Goal: Task Accomplishment & Management: Complete application form

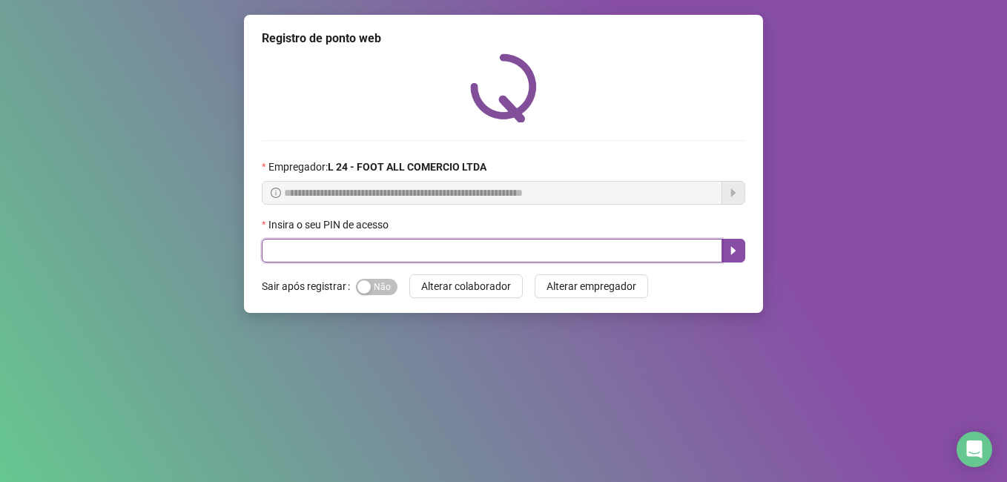
click at [335, 259] on input "text" at bounding box center [492, 251] width 461 height 24
type input "*****"
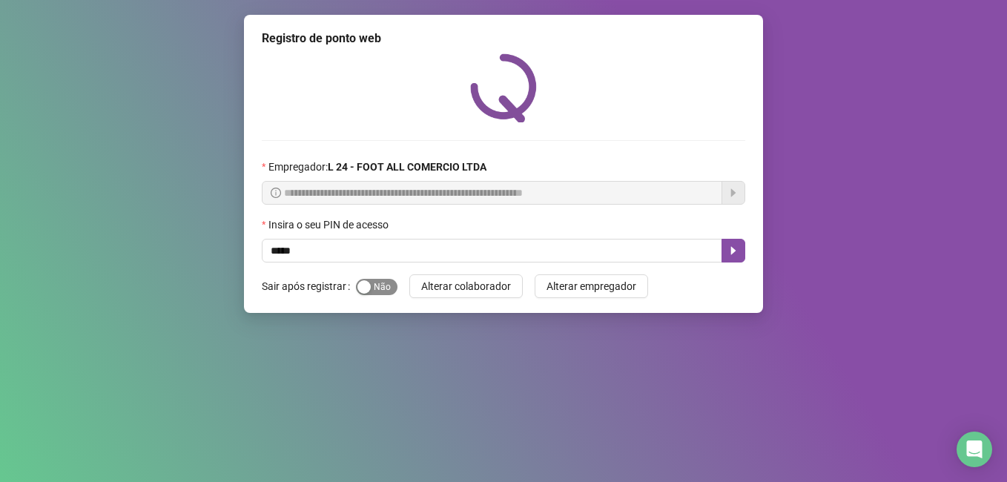
click at [368, 283] on button "Sim Não" at bounding box center [377, 287] width 42 height 16
click at [732, 258] on button "button" at bounding box center [734, 251] width 24 height 24
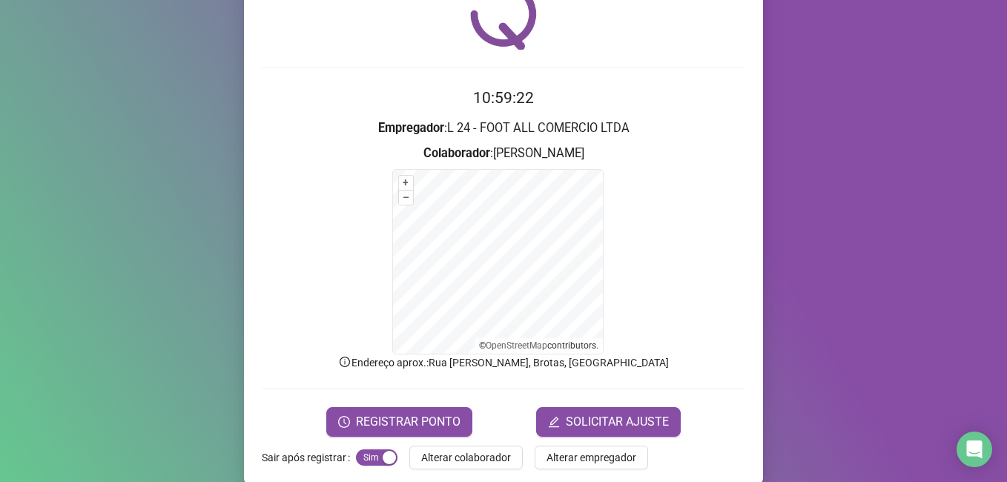
scroll to position [93, 0]
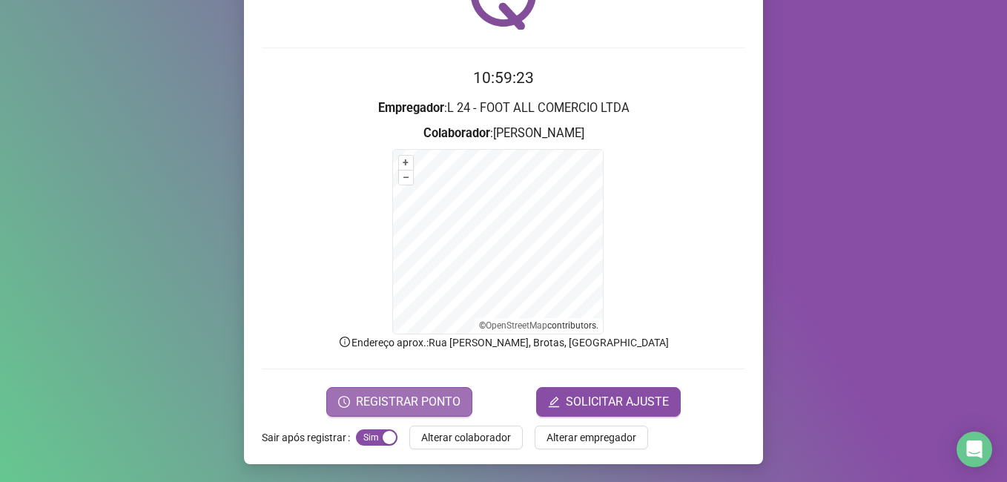
click at [377, 393] on span "REGISTRAR PONTO" at bounding box center [408, 402] width 105 height 18
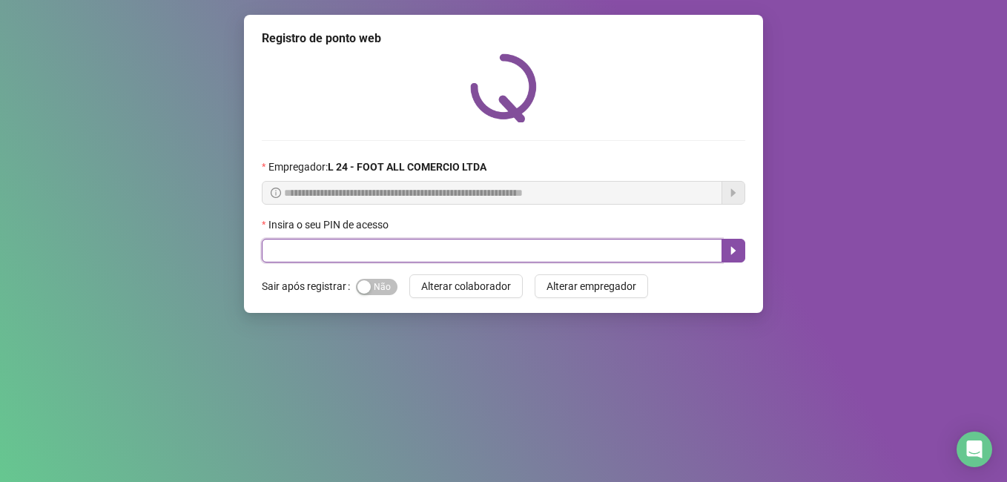
click at [356, 247] on input "text" at bounding box center [492, 251] width 461 height 24
type input "*****"
click at [734, 257] on icon "caret-right" at bounding box center [734, 251] width 12 height 12
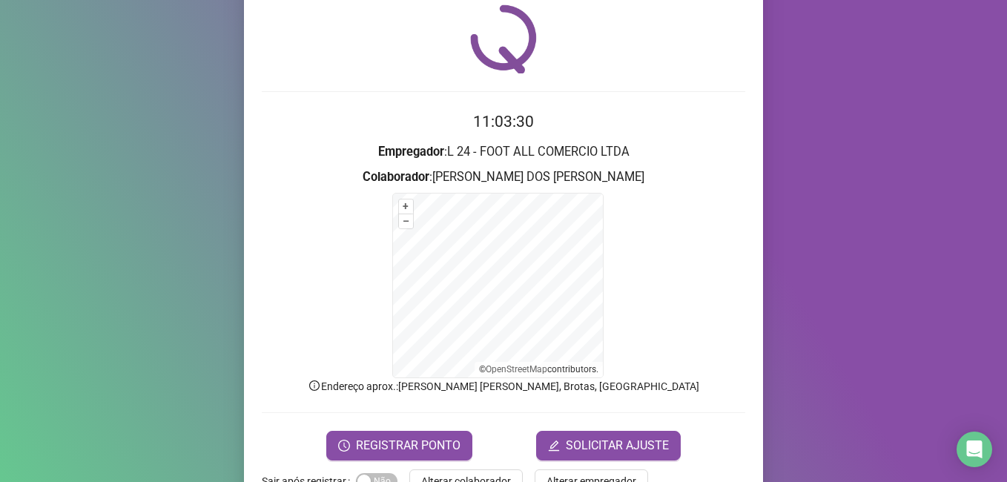
scroll to position [64, 0]
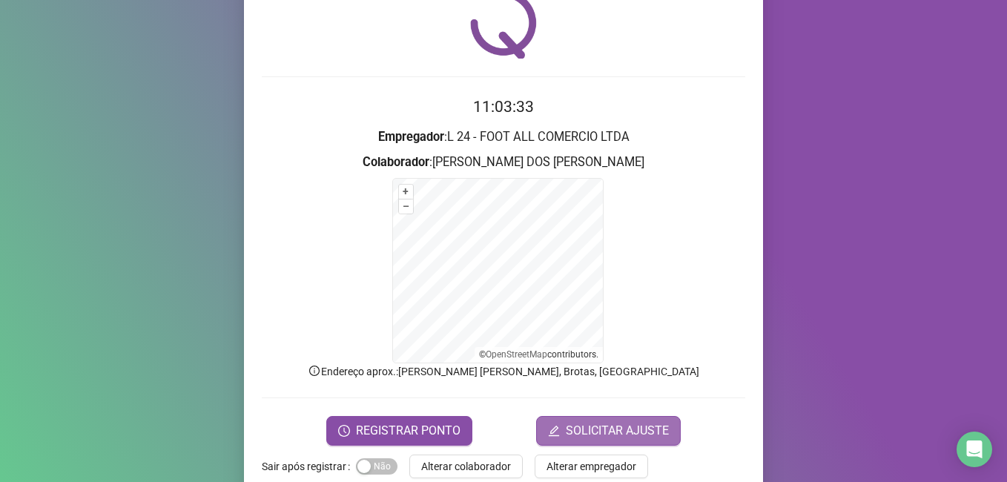
click at [567, 430] on span "SOLICITAR AJUSTE" at bounding box center [617, 431] width 103 height 18
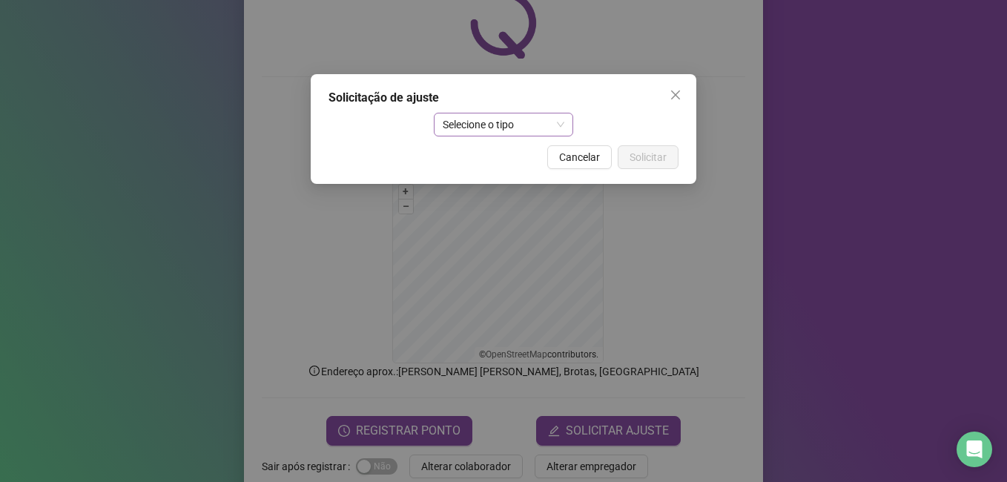
click at [530, 129] on span "Selecione o tipo" at bounding box center [504, 124] width 122 height 22
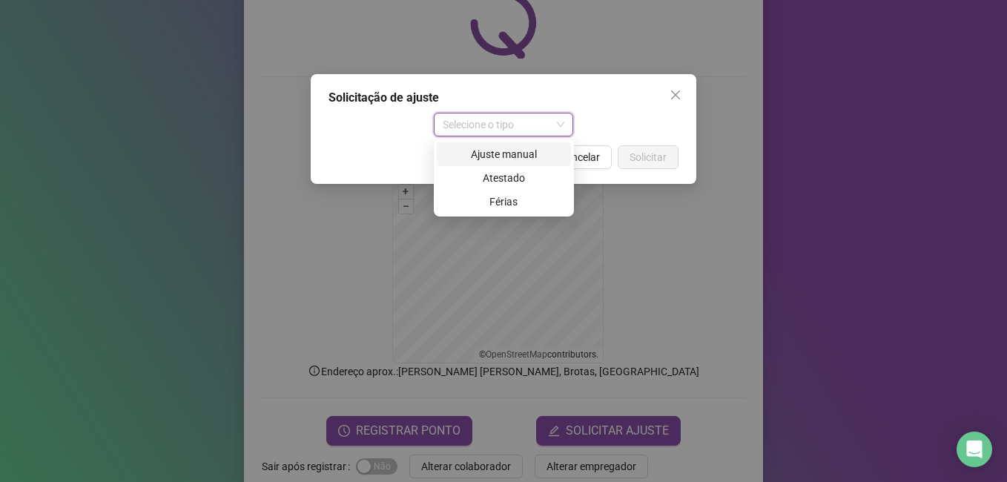
click at [504, 157] on div "Ajuste manual" at bounding box center [504, 154] width 116 height 16
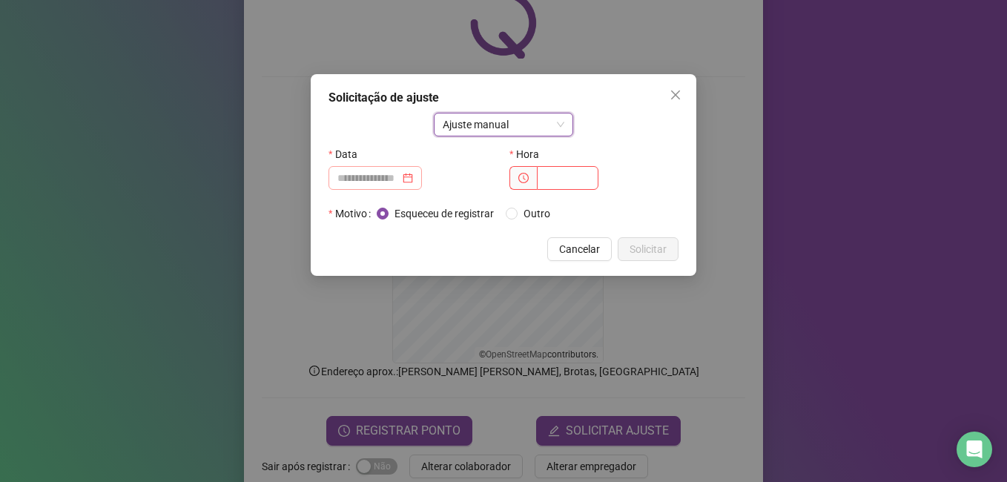
click at [413, 177] on div at bounding box center [375, 178] width 76 height 16
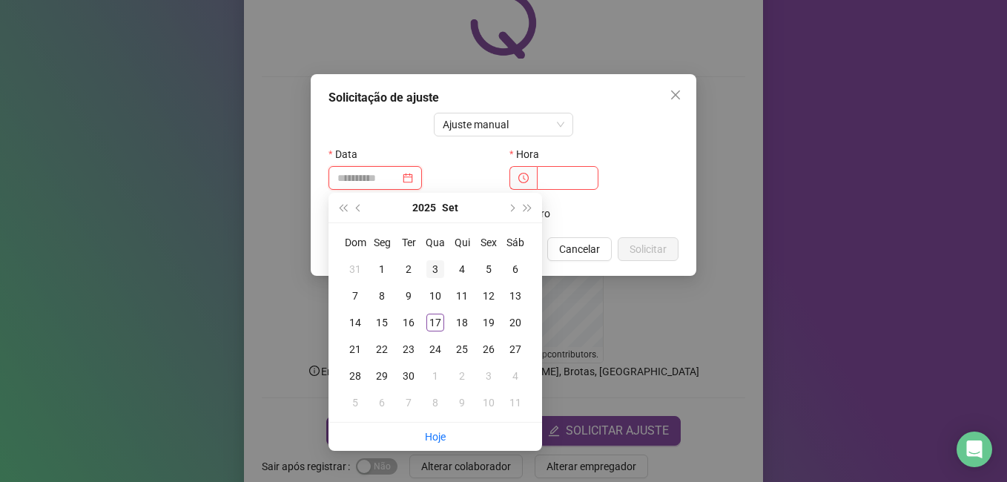
type input "**********"
click at [438, 273] on div "3" at bounding box center [435, 269] width 18 height 18
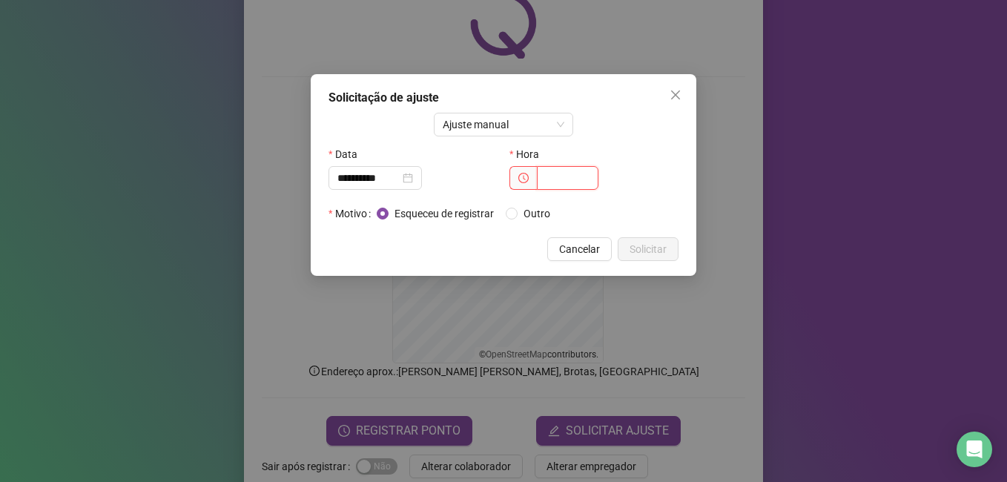
click at [558, 175] on input "text" at bounding box center [568, 178] width 62 height 24
type input "*****"
click at [634, 244] on span "Solicitar" at bounding box center [648, 249] width 37 height 16
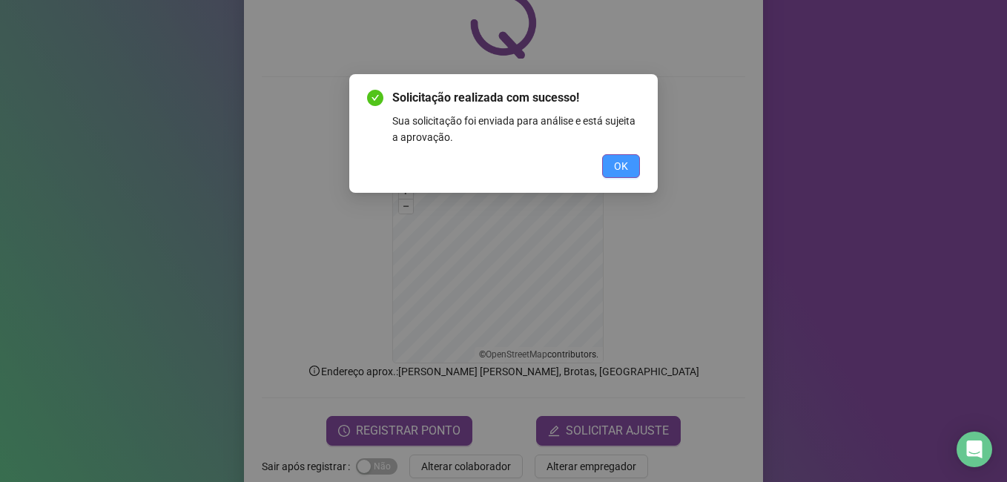
click at [622, 172] on span "OK" at bounding box center [621, 166] width 14 height 16
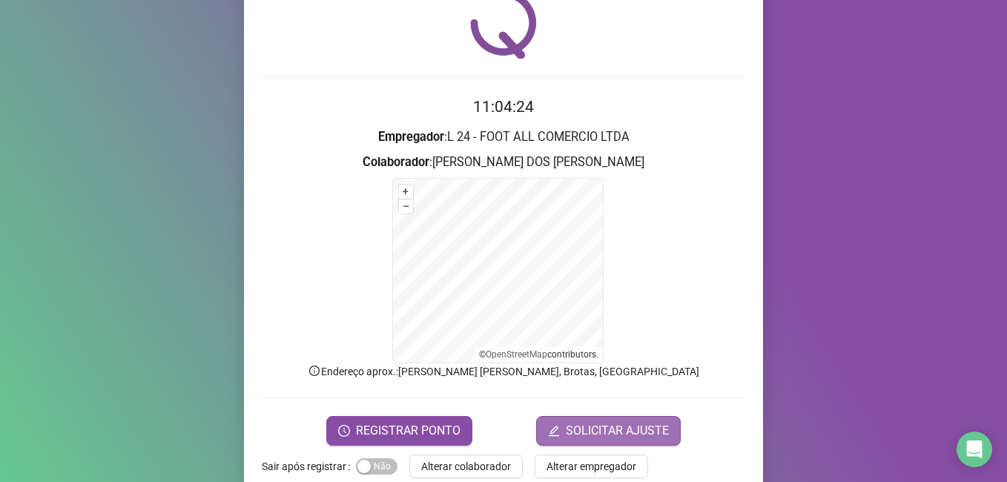
click at [599, 423] on span "SOLICITAR AJUSTE" at bounding box center [617, 431] width 103 height 18
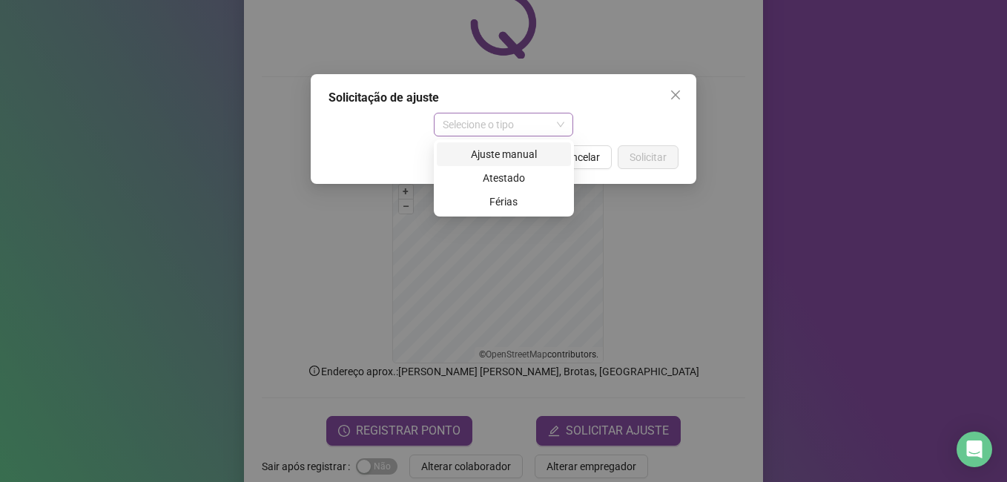
click at [481, 123] on span "Selecione o tipo" at bounding box center [504, 124] width 122 height 22
click at [504, 153] on div "Ajuste manual" at bounding box center [504, 154] width 116 height 16
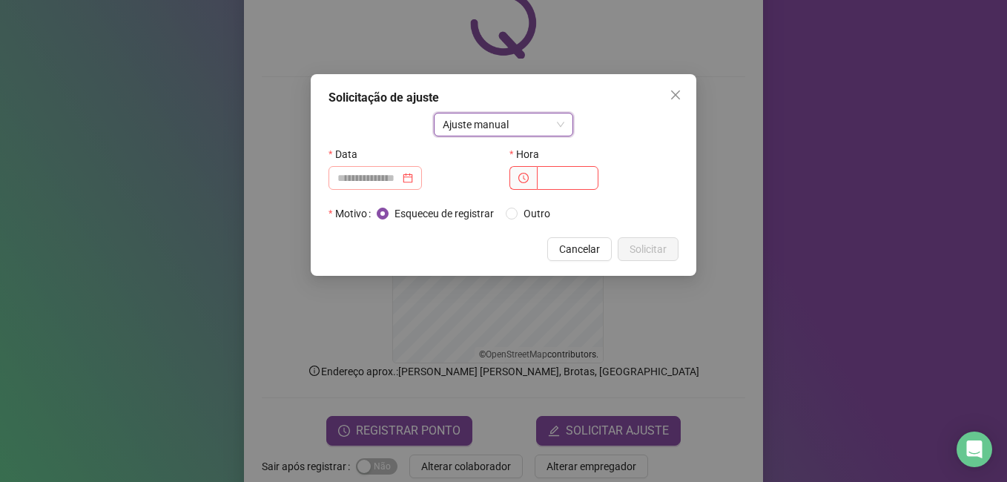
click at [413, 177] on div at bounding box center [375, 178] width 76 height 16
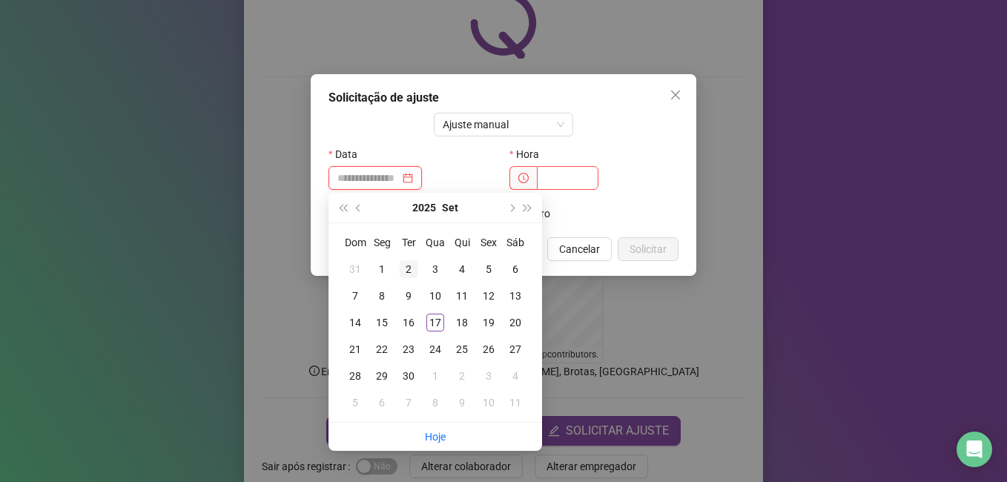
type input "**********"
click at [405, 269] on div "2" at bounding box center [409, 269] width 18 height 18
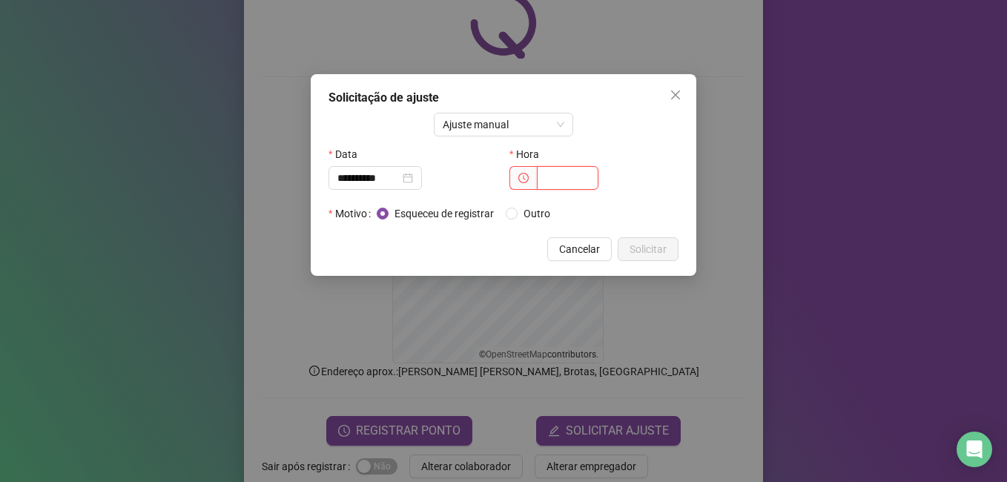
click at [575, 184] on input "text" at bounding box center [568, 178] width 62 height 24
type input "*****"
click at [634, 248] on span "Solicitar" at bounding box center [648, 249] width 37 height 16
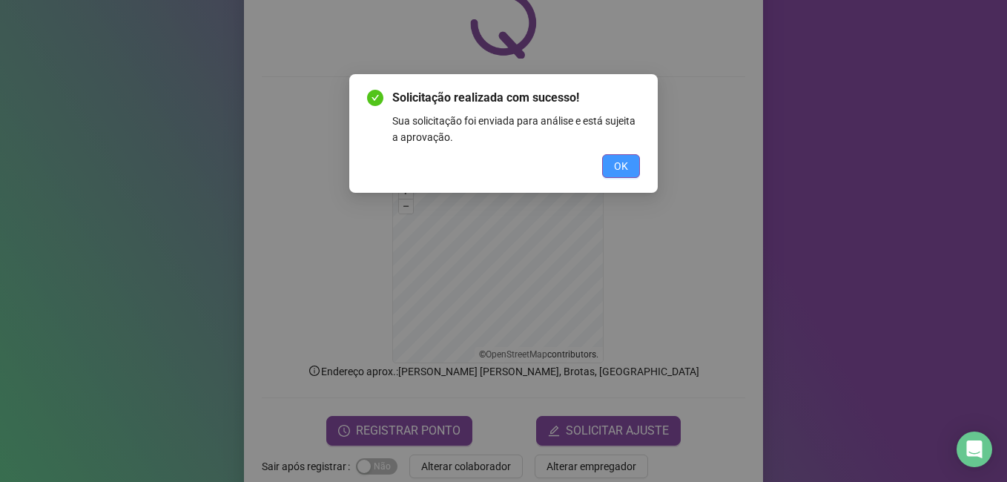
click at [633, 173] on button "OK" at bounding box center [621, 166] width 38 height 24
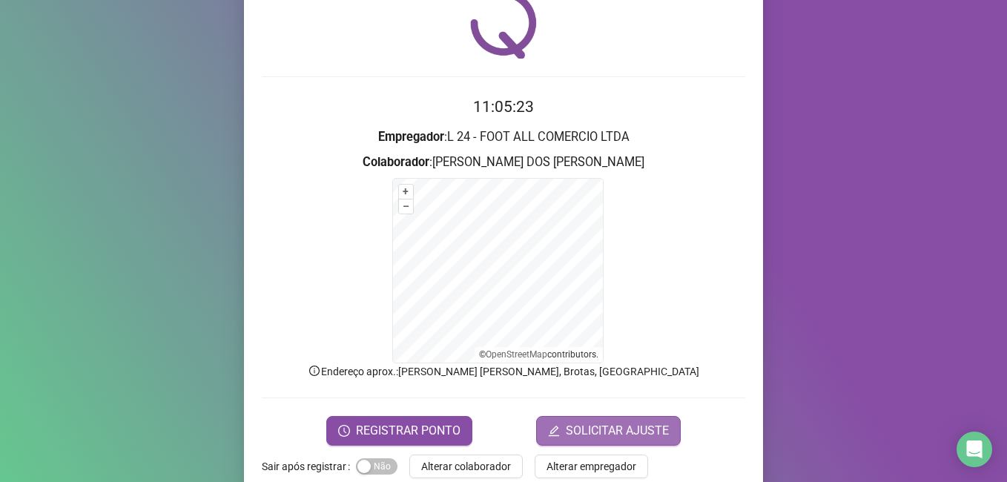
click at [626, 422] on span "SOLICITAR AJUSTE" at bounding box center [617, 431] width 103 height 18
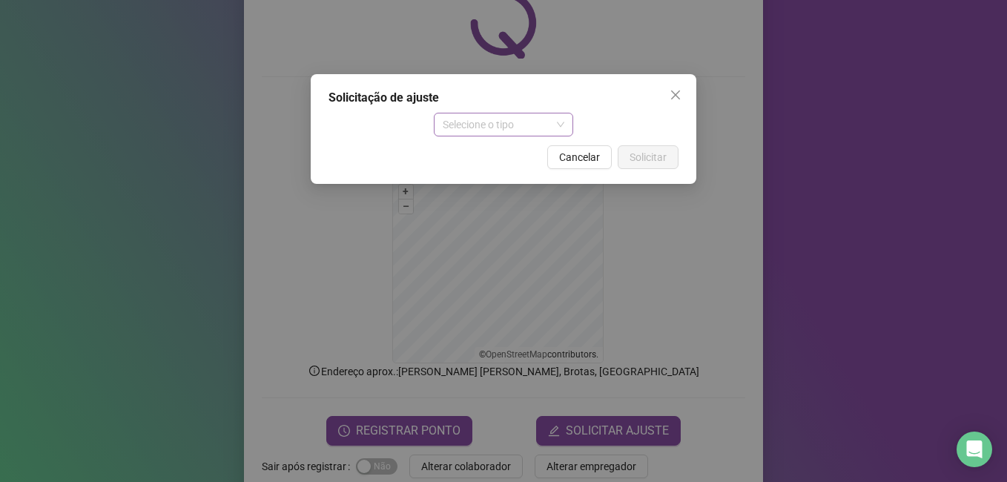
click at [497, 128] on span "Selecione o tipo" at bounding box center [504, 124] width 122 height 22
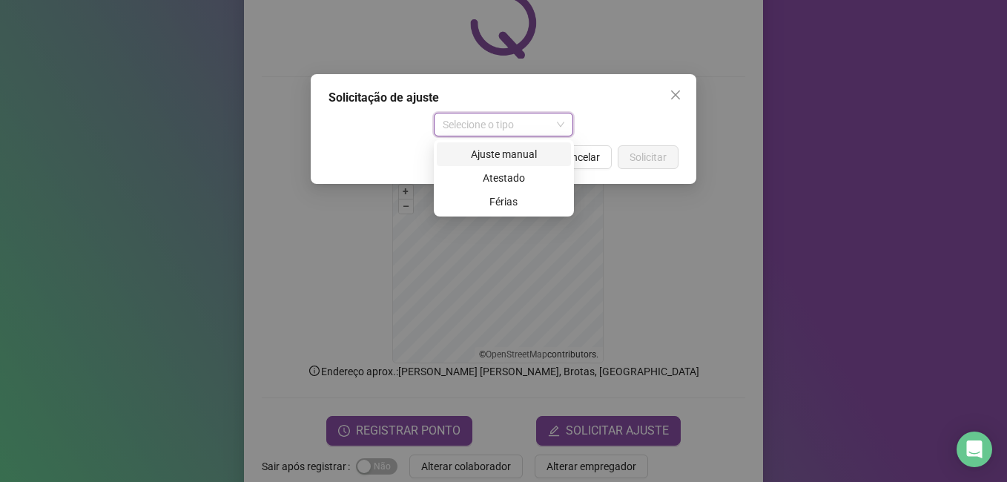
click at [510, 156] on div "Ajuste manual" at bounding box center [504, 154] width 116 height 16
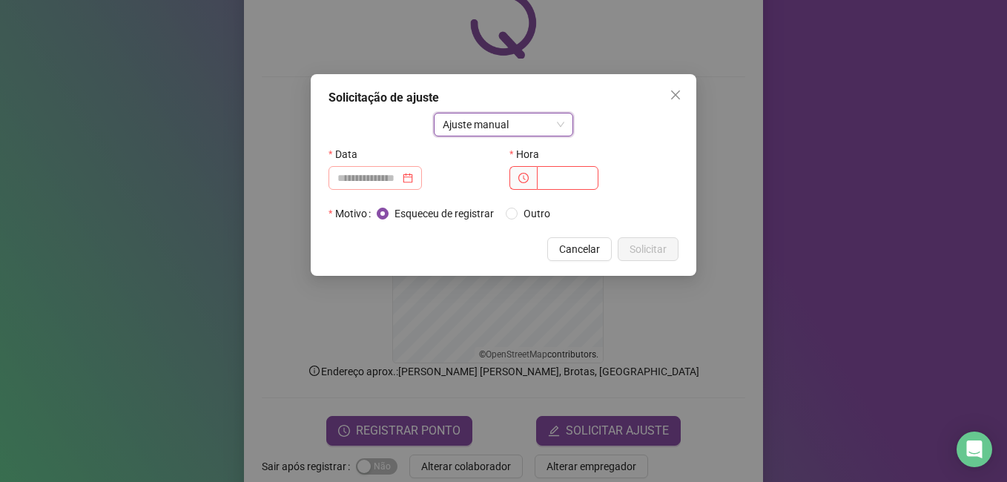
click at [422, 182] on div at bounding box center [375, 178] width 93 height 24
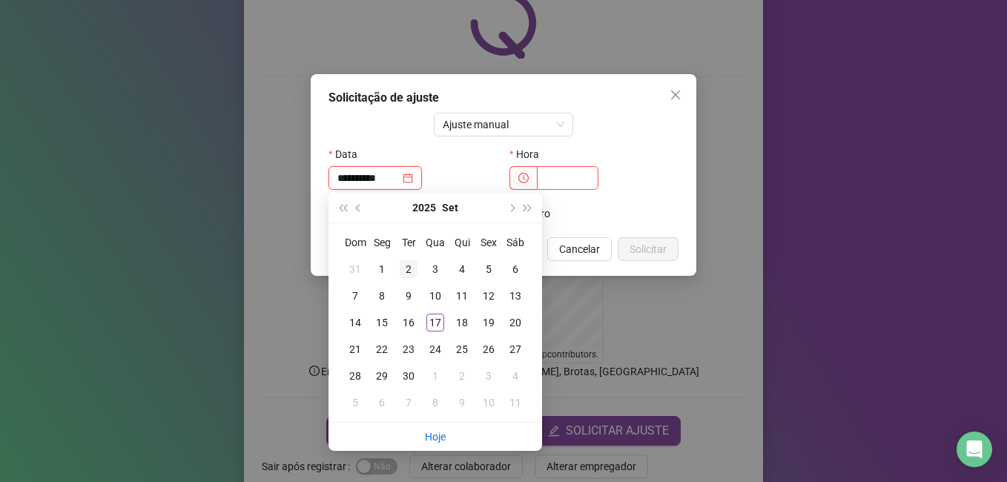
type input "**********"
click at [410, 273] on div "2" at bounding box center [409, 269] width 18 height 18
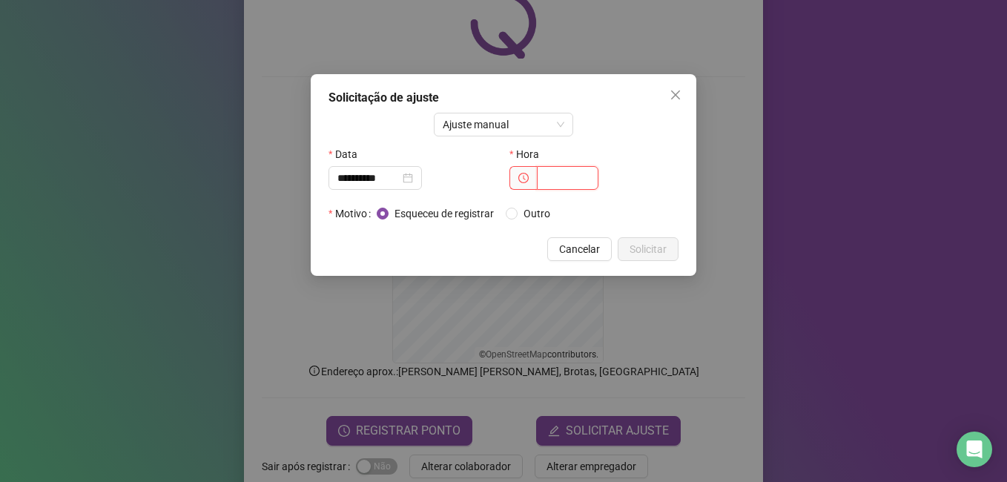
click at [548, 183] on input "text" at bounding box center [568, 178] width 62 height 24
type input "*****"
click at [655, 254] on span "Solicitar" at bounding box center [648, 249] width 37 height 16
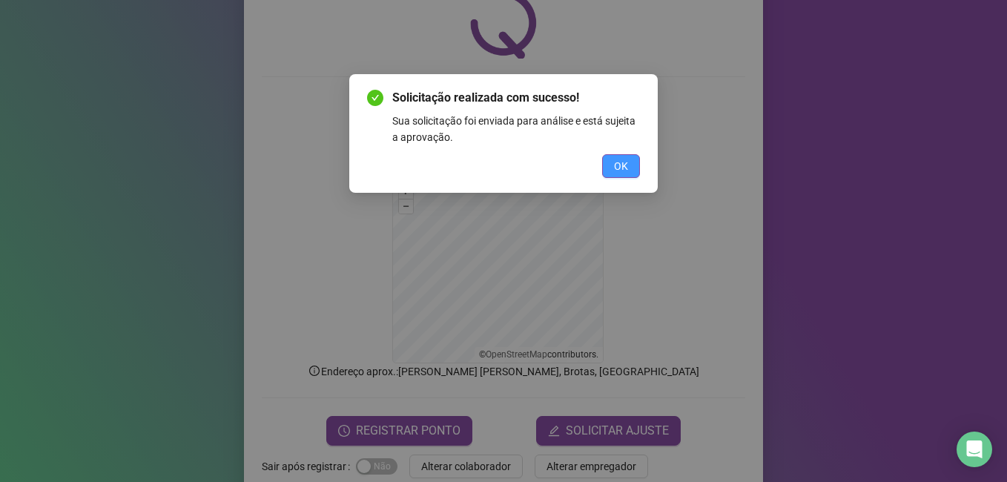
click at [615, 165] on span "OK" at bounding box center [621, 166] width 14 height 16
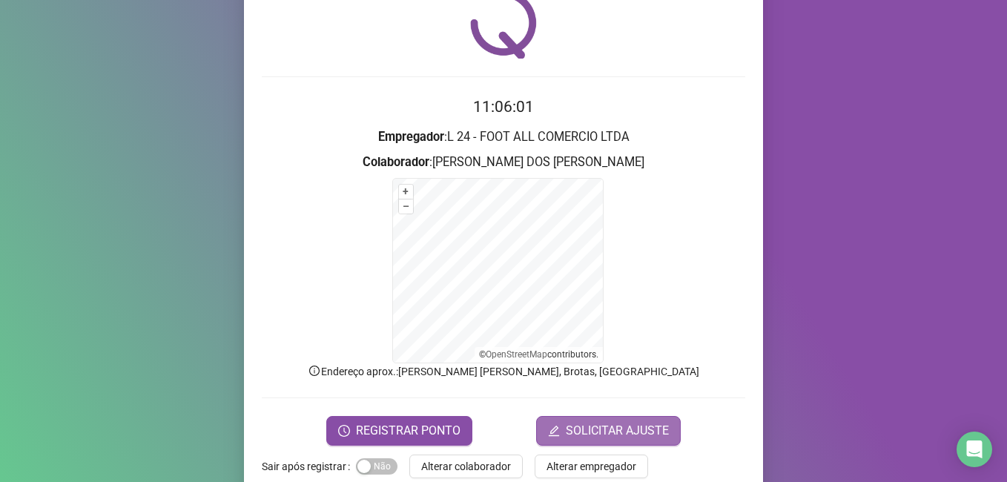
click at [596, 423] on span "SOLICITAR AJUSTE" at bounding box center [617, 431] width 103 height 18
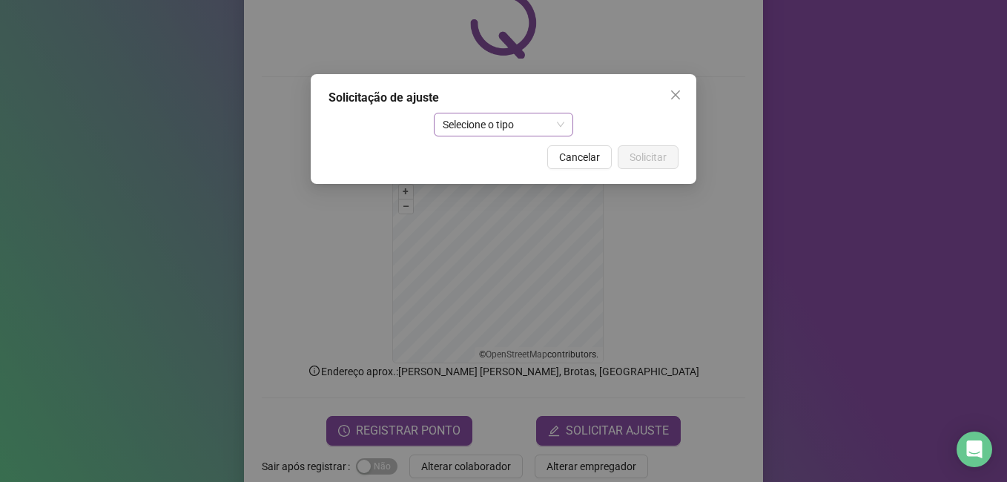
click at [489, 128] on span "Selecione o tipo" at bounding box center [504, 124] width 122 height 22
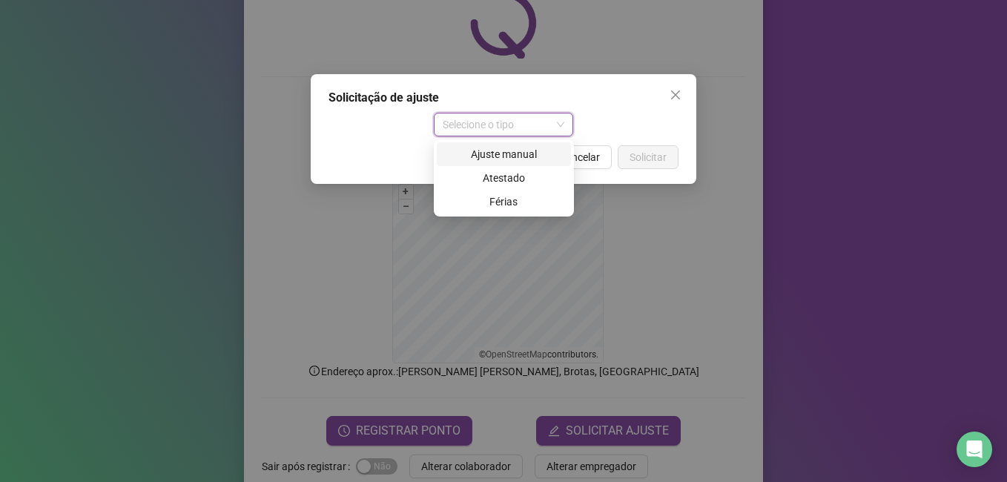
click at [494, 156] on div "Ajuste manual" at bounding box center [504, 154] width 116 height 16
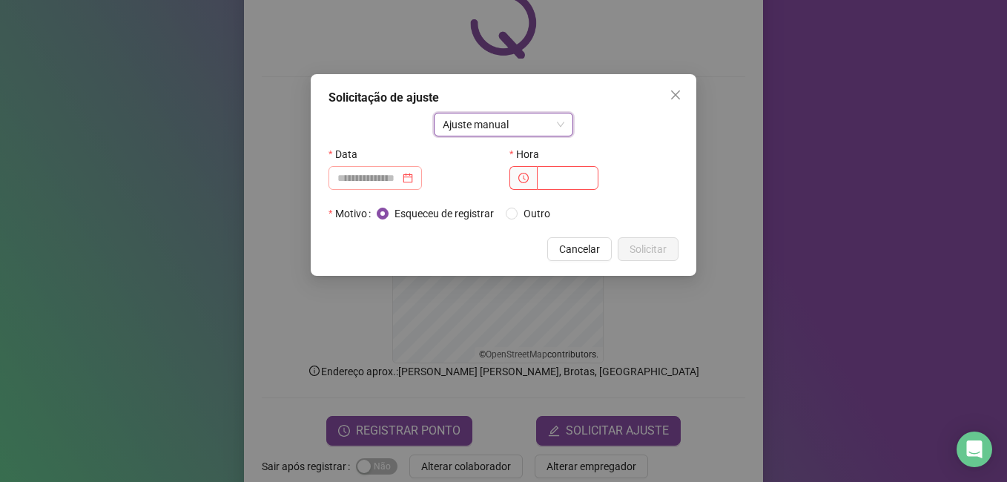
click at [413, 179] on div at bounding box center [375, 178] width 76 height 16
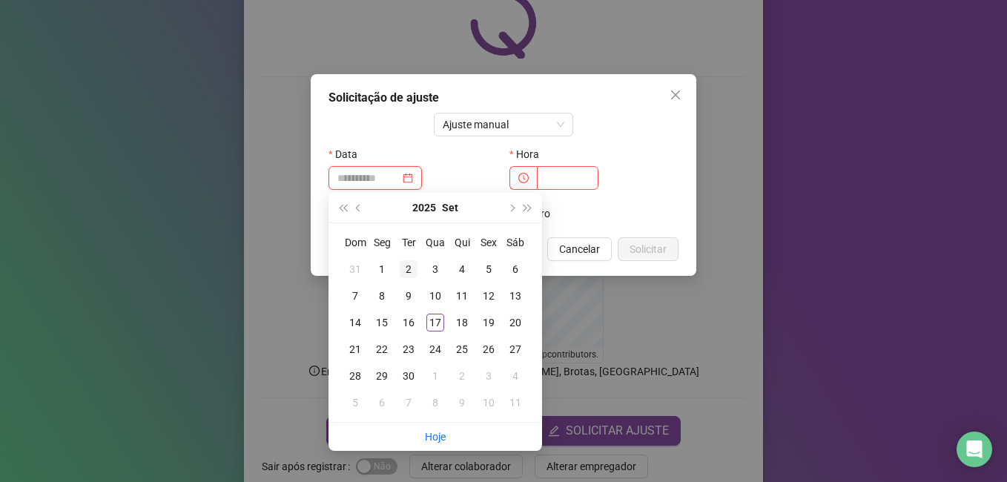
type input "**********"
click at [410, 268] on div "2" at bounding box center [409, 269] width 18 height 18
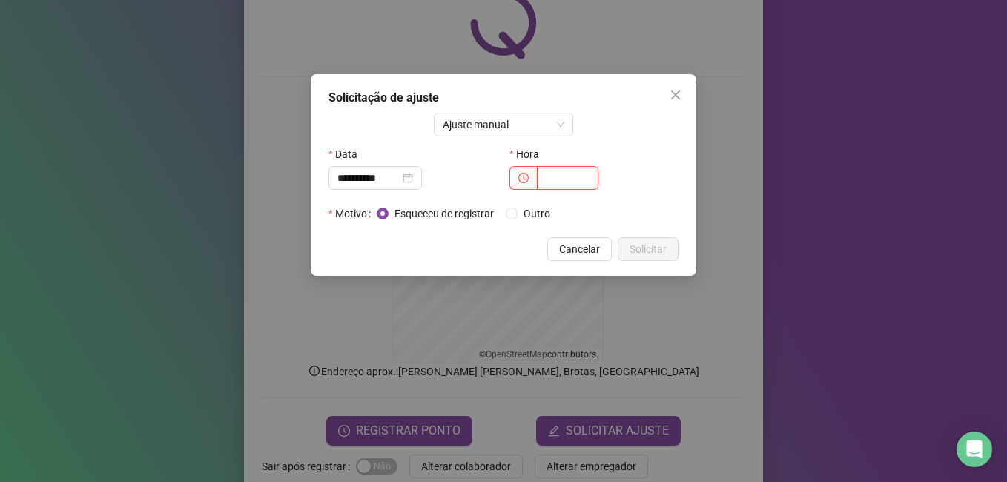
click at [541, 179] on input "text" at bounding box center [568, 178] width 62 height 24
type input "*****"
click at [635, 244] on span "Solicitar" at bounding box center [648, 249] width 37 height 16
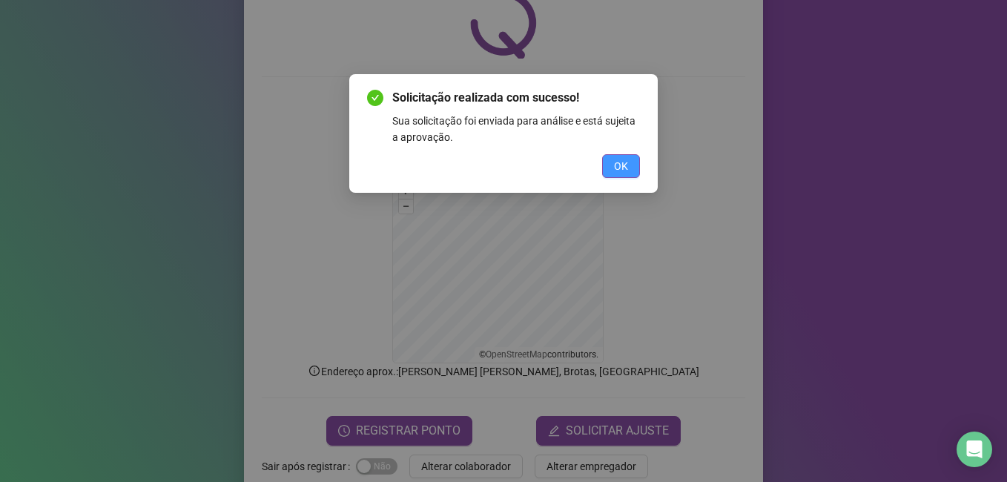
click at [622, 174] on span "OK" at bounding box center [621, 166] width 14 height 16
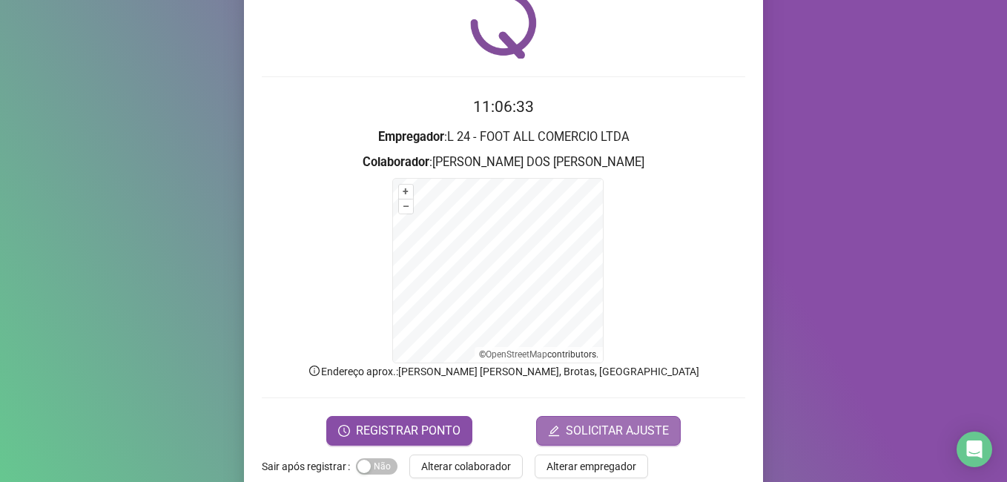
click at [599, 423] on span "SOLICITAR AJUSTE" at bounding box center [617, 431] width 103 height 18
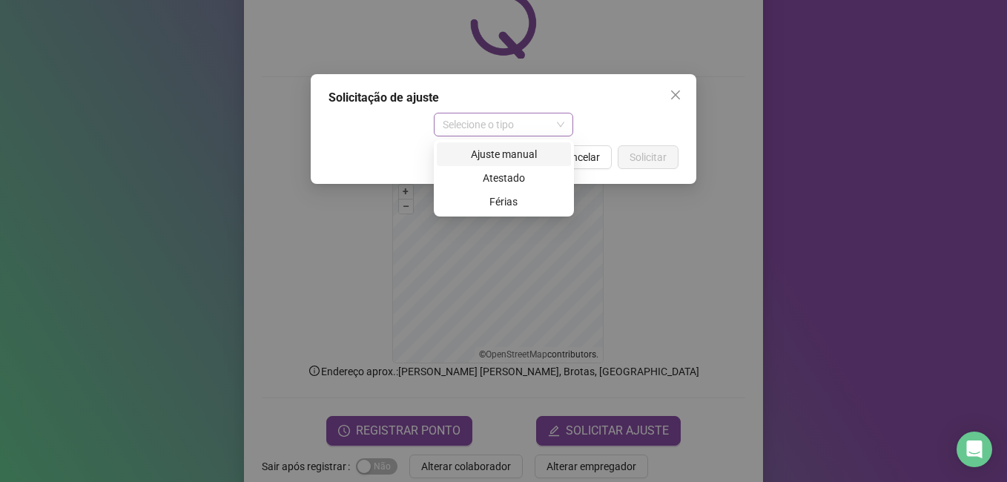
click at [473, 125] on span "Selecione o tipo" at bounding box center [504, 124] width 122 height 22
click at [496, 155] on div "Ajuste manual" at bounding box center [504, 154] width 116 height 16
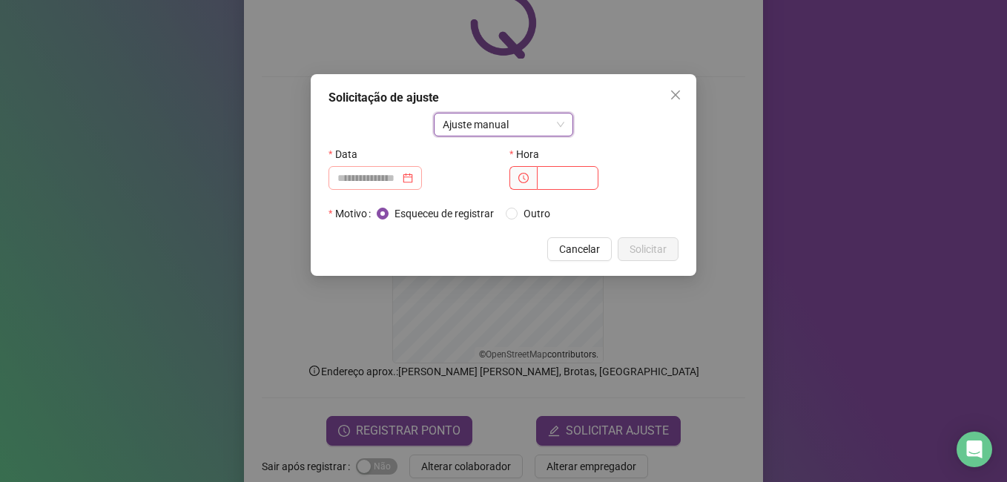
click at [413, 176] on div at bounding box center [375, 178] width 76 height 16
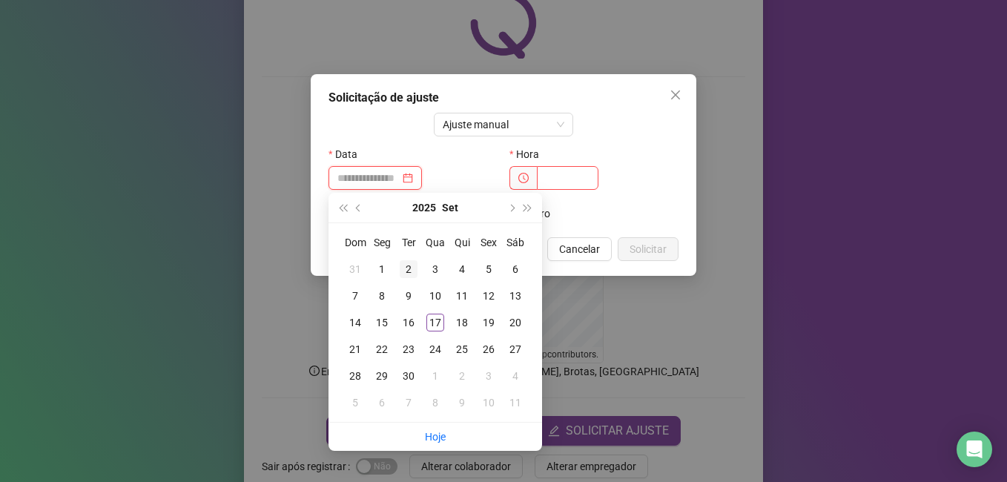
type input "**********"
click at [403, 268] on div "2" at bounding box center [409, 269] width 18 height 18
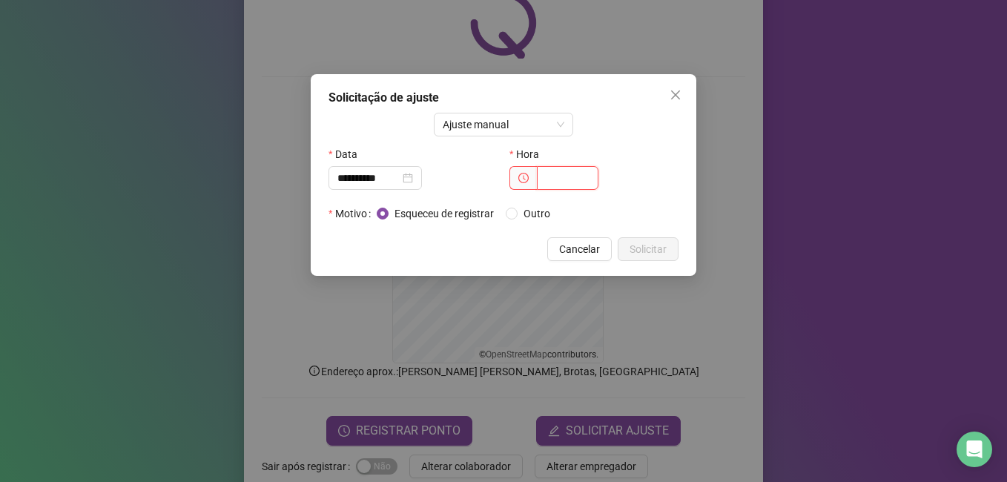
click at [541, 183] on input "text" at bounding box center [568, 178] width 62 height 24
type input "*****"
click at [642, 248] on span "Solicitar" at bounding box center [648, 249] width 37 height 16
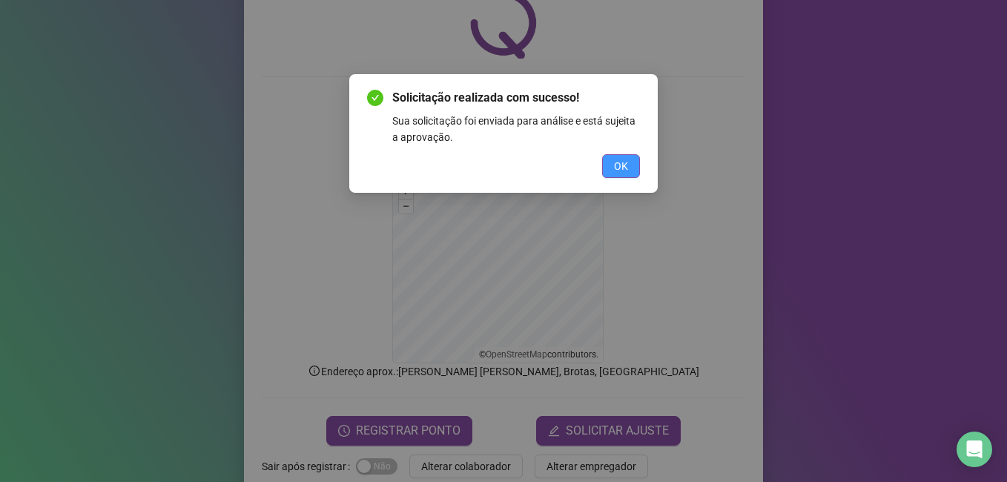
click at [616, 168] on span "OK" at bounding box center [621, 166] width 14 height 16
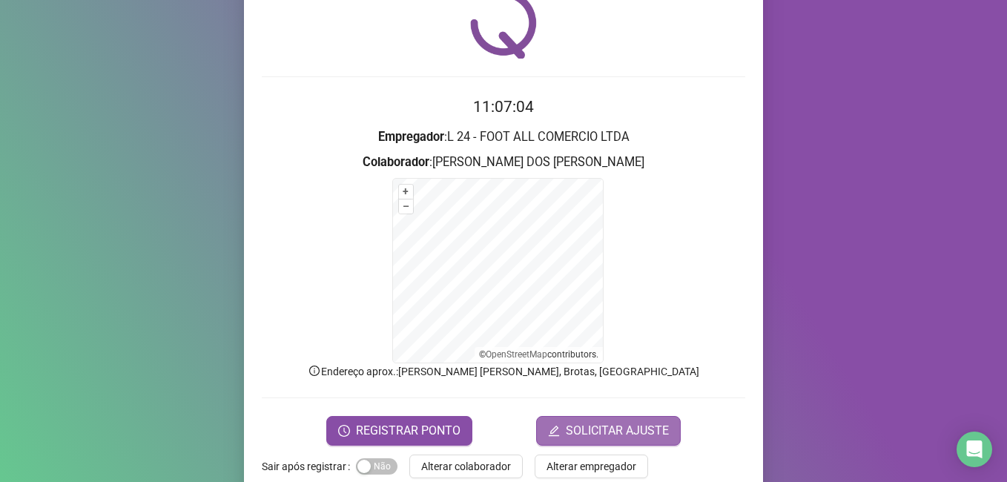
click at [580, 432] on span "SOLICITAR AJUSTE" at bounding box center [617, 431] width 103 height 18
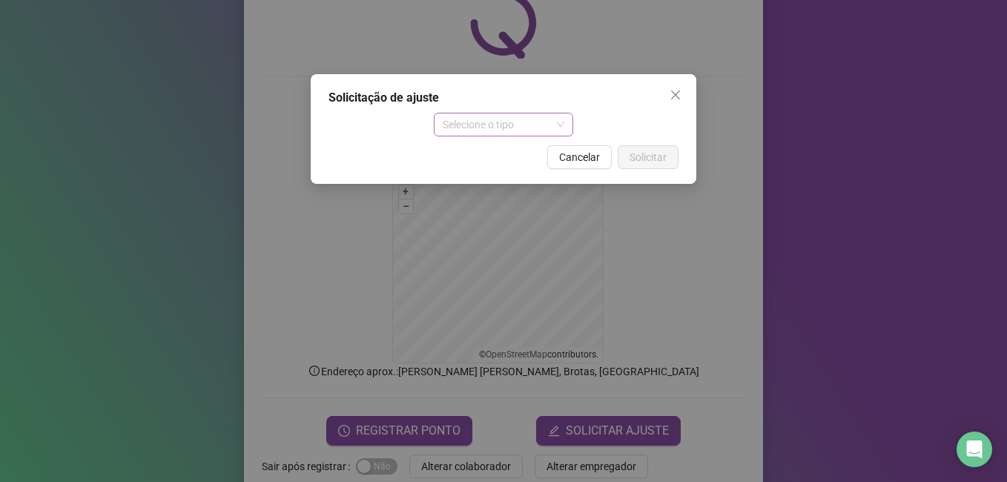
click at [483, 128] on span "Selecione o tipo" at bounding box center [504, 124] width 122 height 22
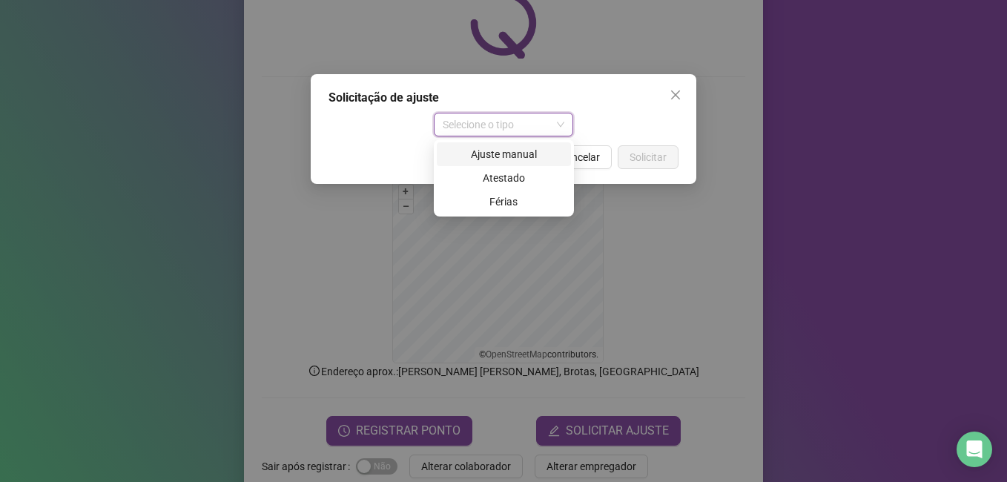
click at [494, 157] on div "Ajuste manual" at bounding box center [504, 154] width 116 height 16
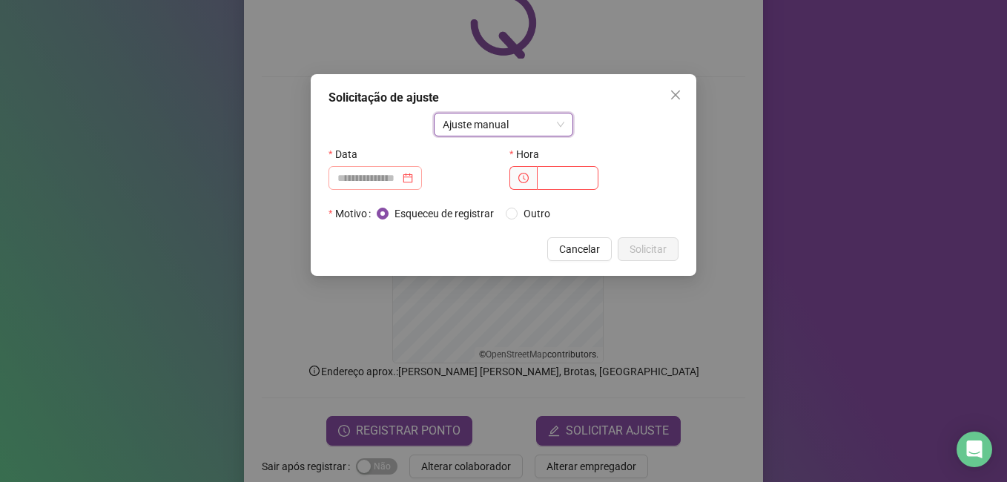
click at [413, 180] on div at bounding box center [375, 178] width 76 height 16
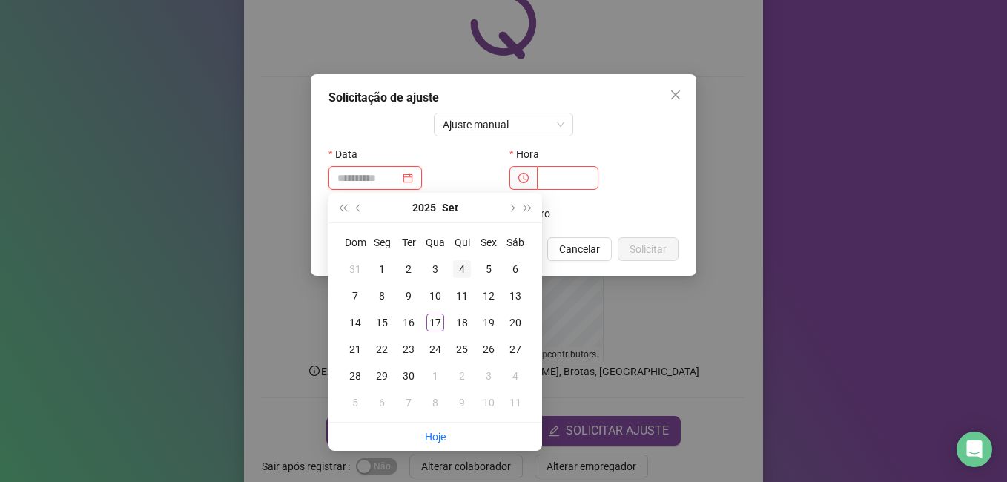
type input "**********"
click at [464, 272] on div "4" at bounding box center [462, 269] width 18 height 18
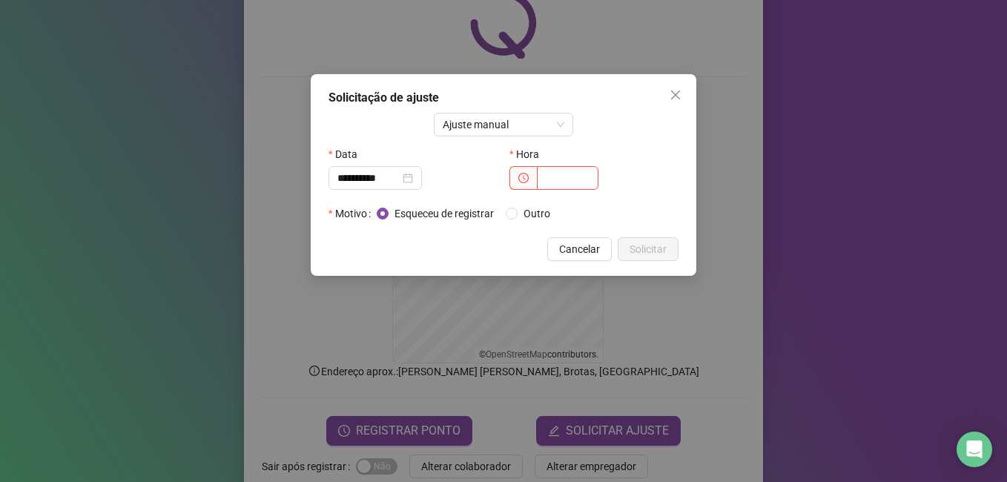
click at [536, 176] on span at bounding box center [523, 178] width 27 height 24
click at [529, 174] on span at bounding box center [523, 178] width 27 height 24
click at [552, 179] on input "text" at bounding box center [568, 178] width 62 height 24
type input "*****"
click at [636, 238] on button "Solicitar" at bounding box center [648, 249] width 61 height 24
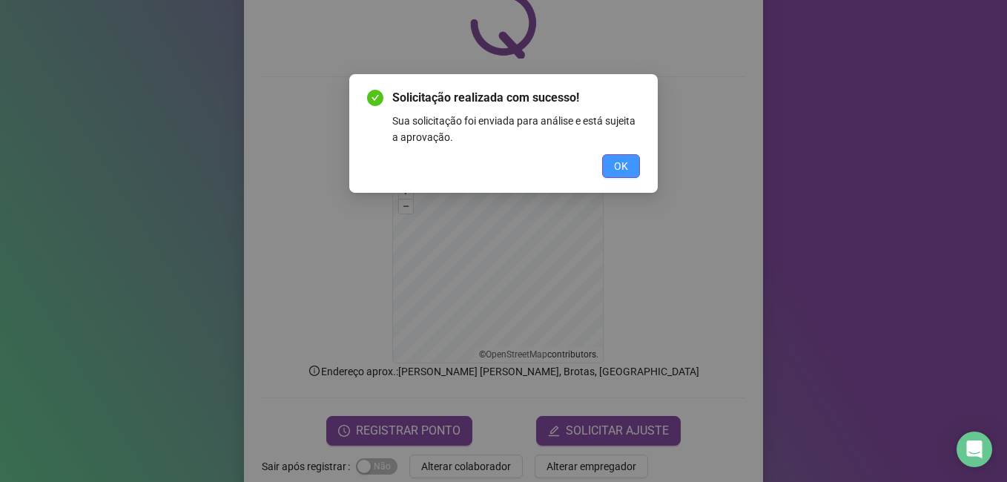
click at [619, 167] on span "OK" at bounding box center [621, 166] width 14 height 16
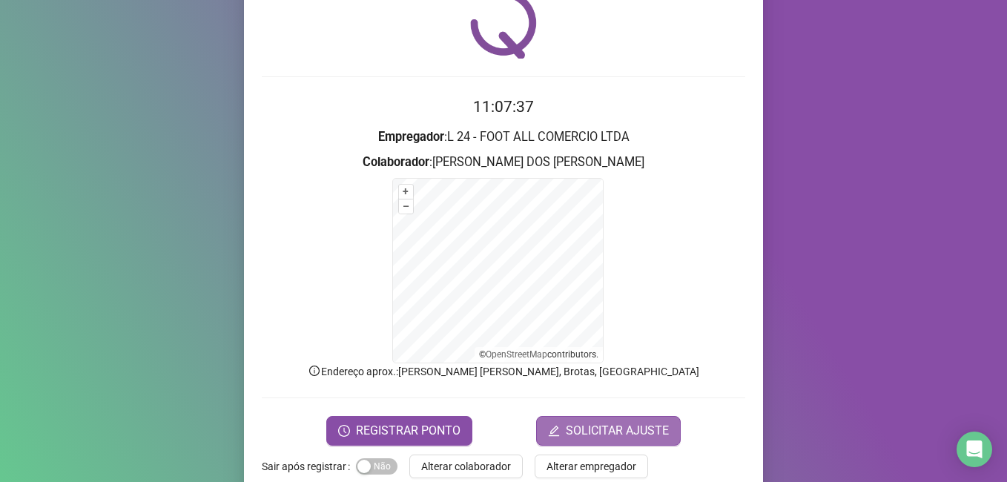
click at [605, 435] on span "SOLICITAR AJUSTE" at bounding box center [617, 431] width 103 height 18
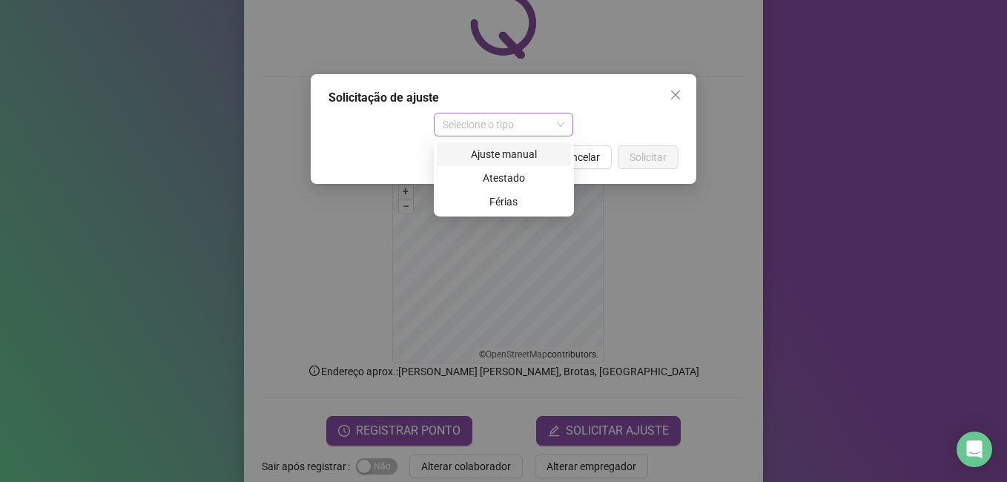
click at [467, 124] on span "Selecione o tipo" at bounding box center [504, 124] width 122 height 22
click at [490, 154] on div "Ajuste manual" at bounding box center [504, 154] width 116 height 16
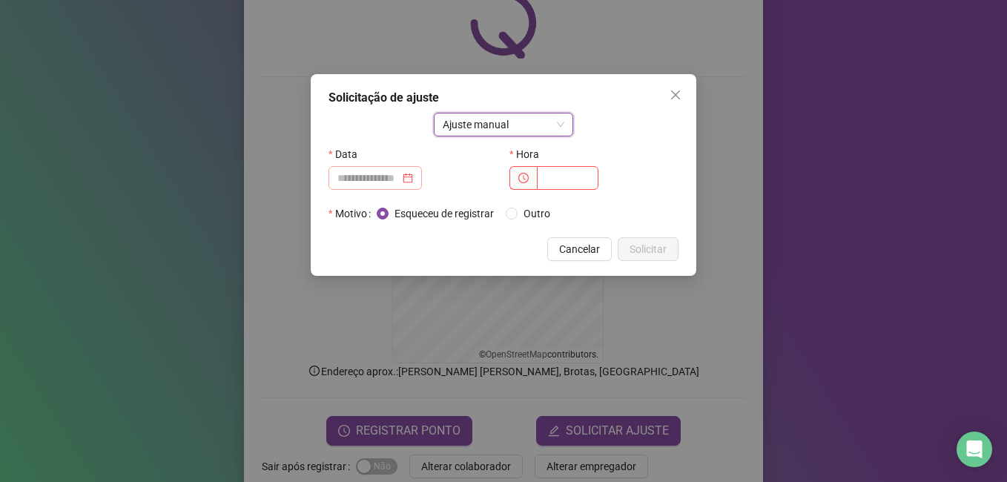
click at [413, 180] on div at bounding box center [375, 178] width 76 height 16
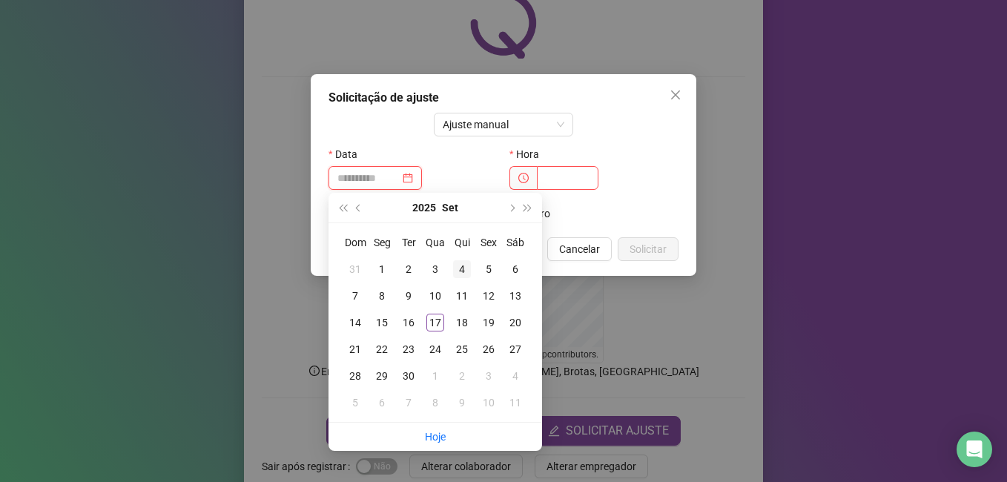
type input "**********"
click at [459, 269] on div "4" at bounding box center [462, 269] width 18 height 18
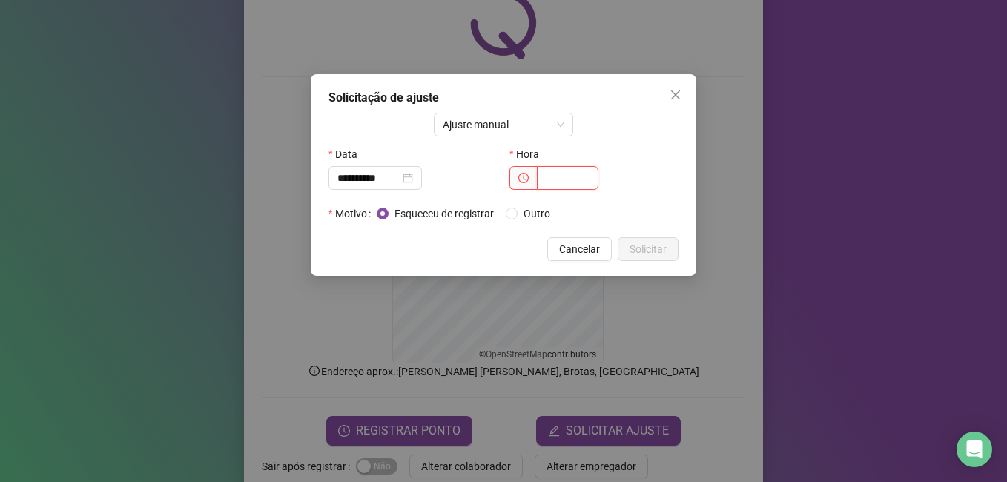
click at [547, 177] on input "text" at bounding box center [568, 178] width 62 height 24
type input "*****"
click at [647, 243] on span "Solicitar" at bounding box center [648, 249] width 37 height 16
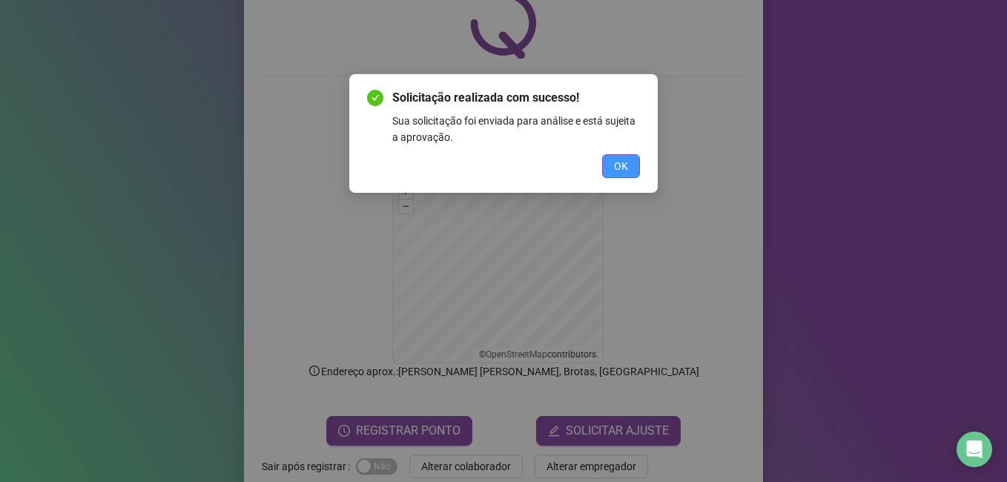
click at [608, 169] on button "OK" at bounding box center [621, 166] width 38 height 24
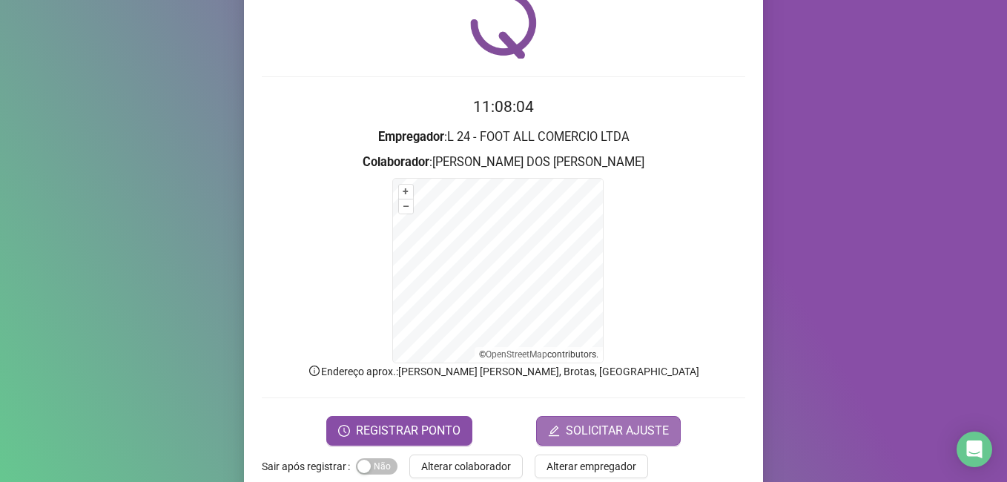
click at [587, 432] on span "SOLICITAR AJUSTE" at bounding box center [617, 431] width 103 height 18
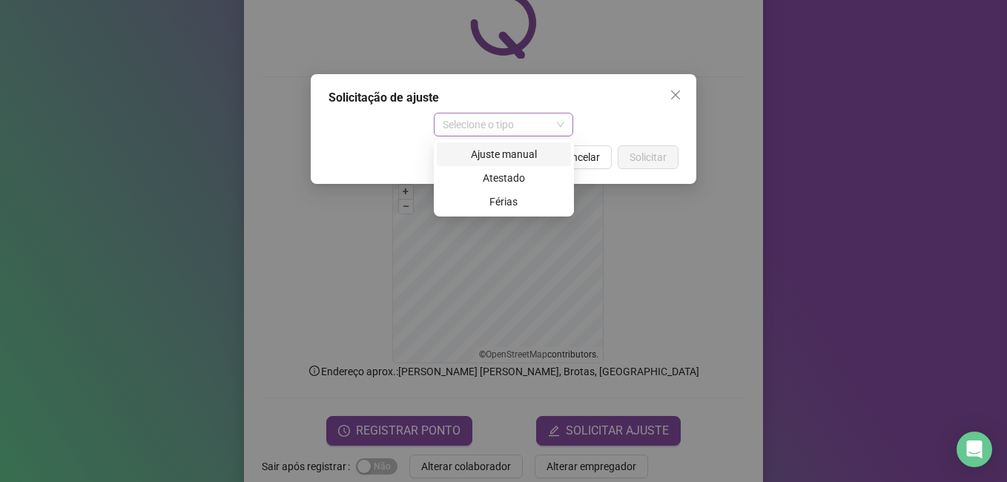
click at [497, 119] on span "Selecione o tipo" at bounding box center [504, 124] width 122 height 22
click at [498, 157] on div "Ajuste manual" at bounding box center [504, 154] width 116 height 16
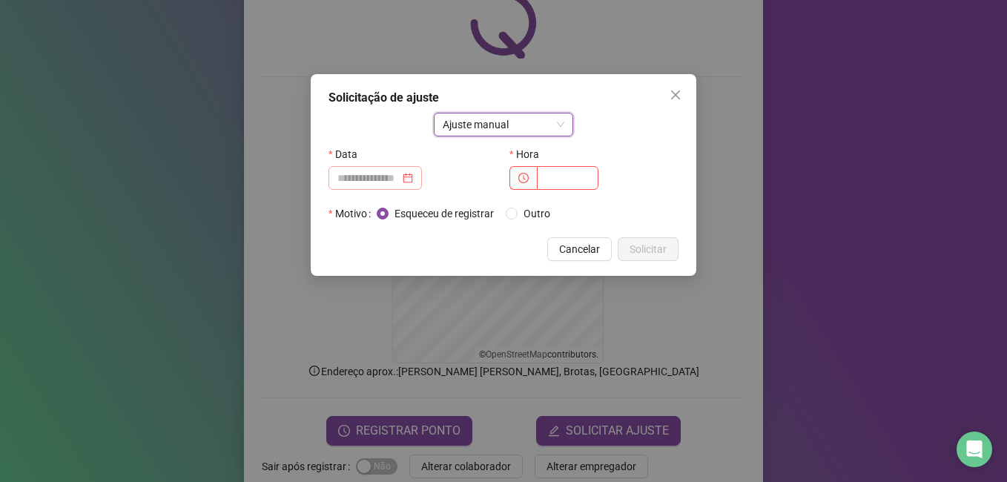
click at [413, 181] on div at bounding box center [375, 178] width 76 height 16
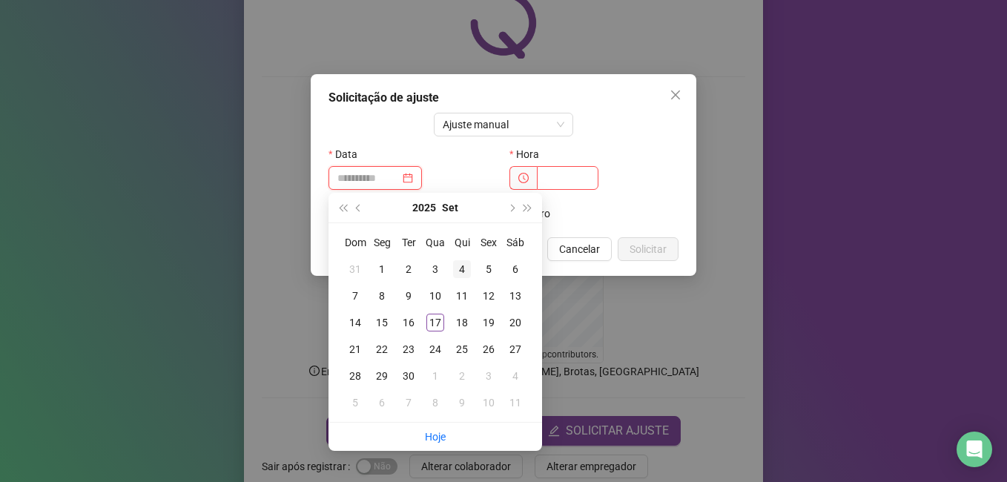
type input "**********"
click at [461, 270] on div "4" at bounding box center [462, 269] width 18 height 18
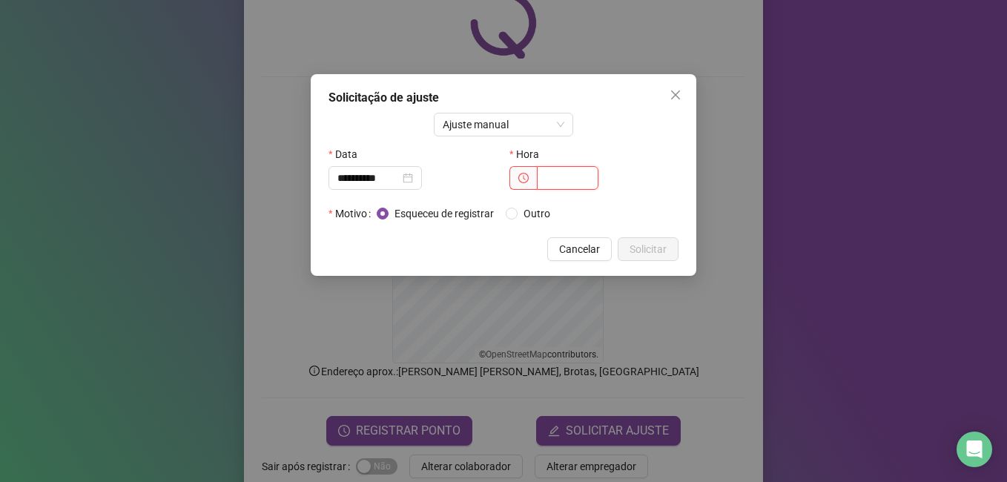
click at [541, 184] on input "text" at bounding box center [568, 178] width 62 height 24
type input "*****"
click at [641, 245] on span "Solicitar" at bounding box center [648, 249] width 37 height 16
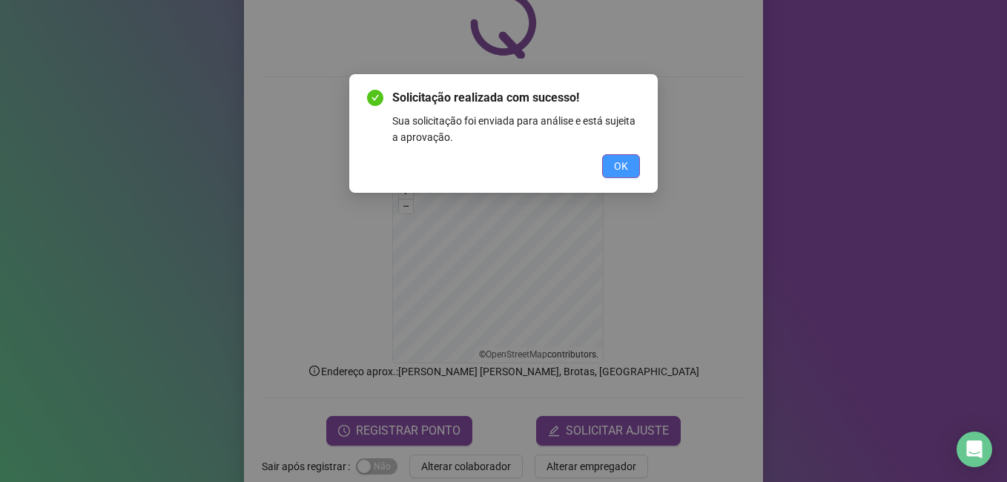
click at [620, 165] on span "OK" at bounding box center [621, 166] width 14 height 16
